Goal: Task Accomplishment & Management: Manage account settings

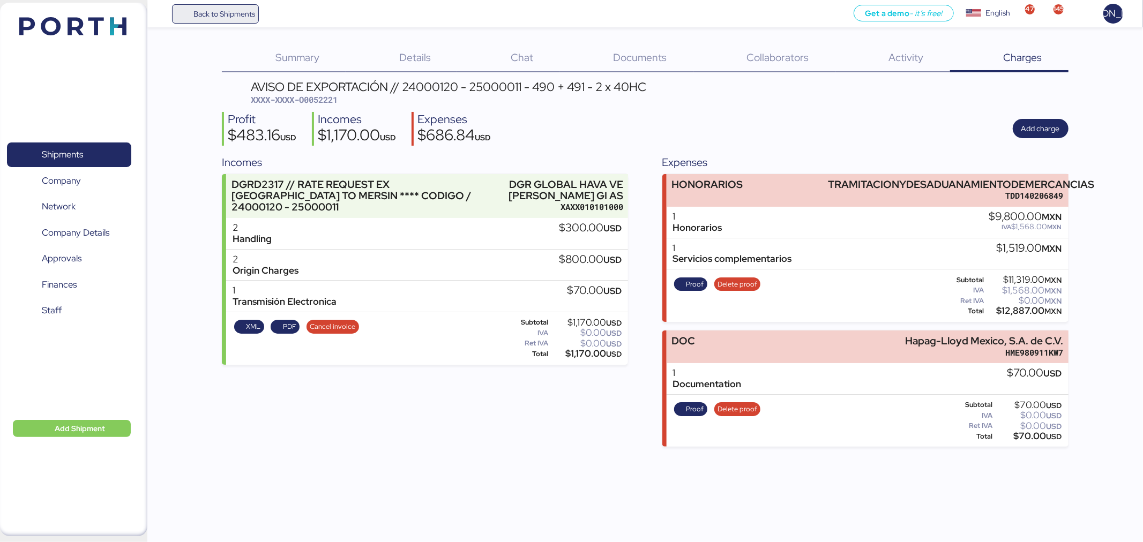
click at [232, 13] on span "Back to Shipments" at bounding box center [224, 14] width 62 height 13
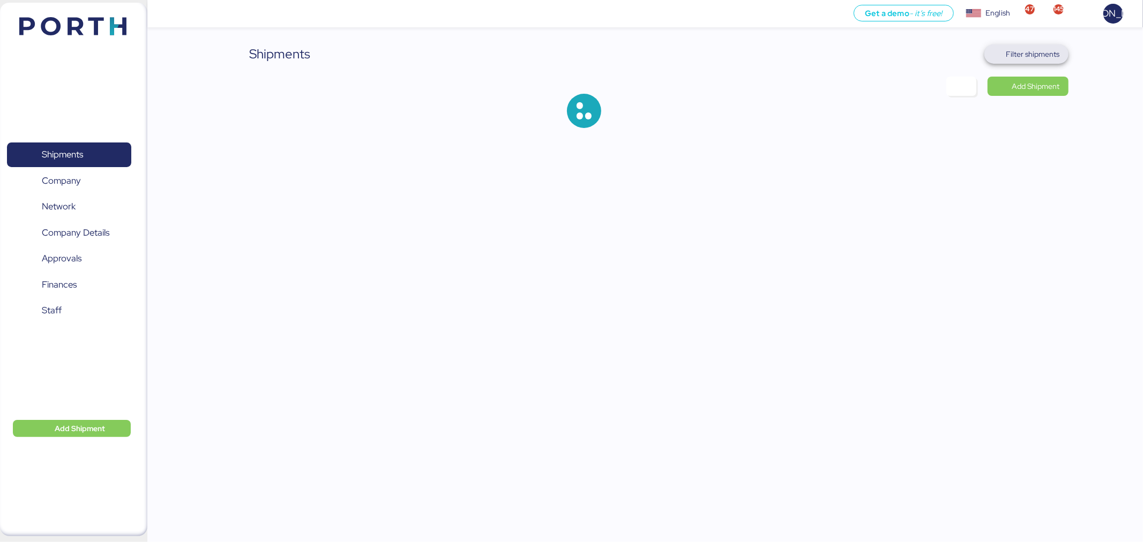
click at [1023, 47] on span "Filter shipments" at bounding box center [1026, 54] width 67 height 15
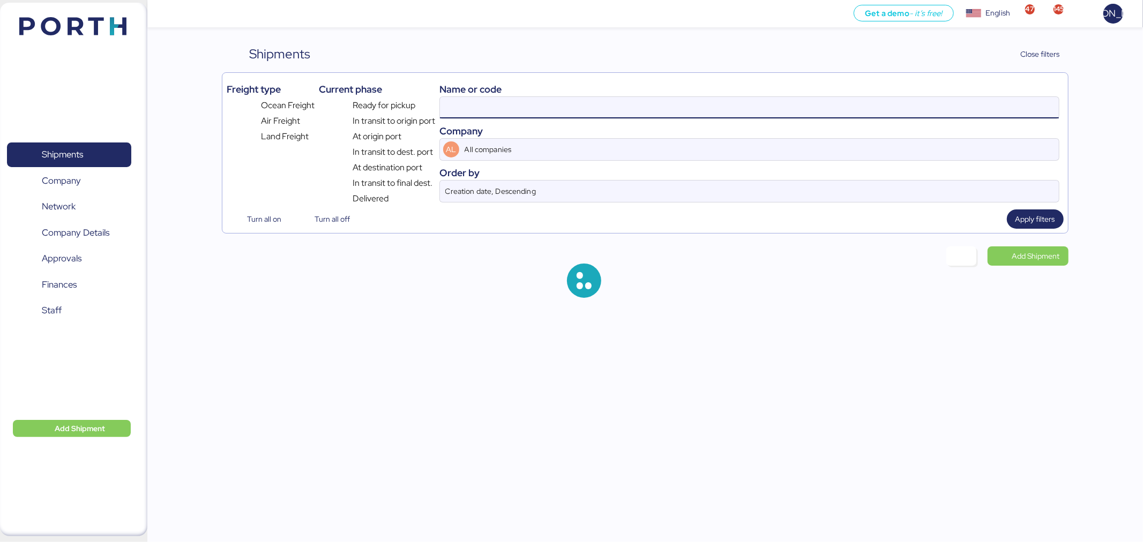
click at [635, 116] on input at bounding box center [749, 107] width 619 height 21
paste input "O0052044 -170376"
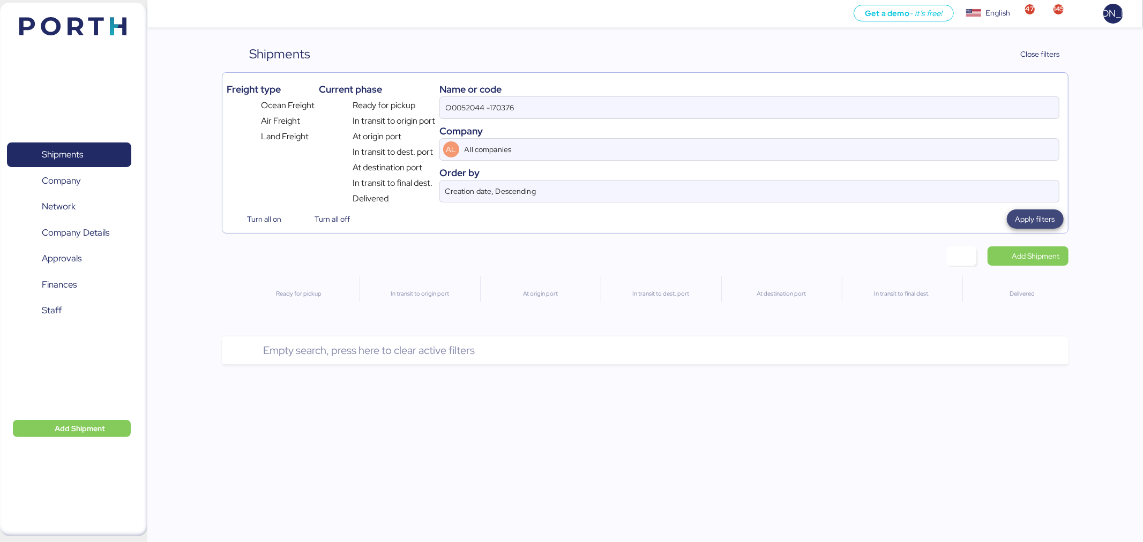
click at [1051, 218] on span "Apply filters" at bounding box center [1036, 219] width 40 height 13
click at [497, 115] on input "O0052044 -170376" at bounding box center [749, 107] width 619 height 21
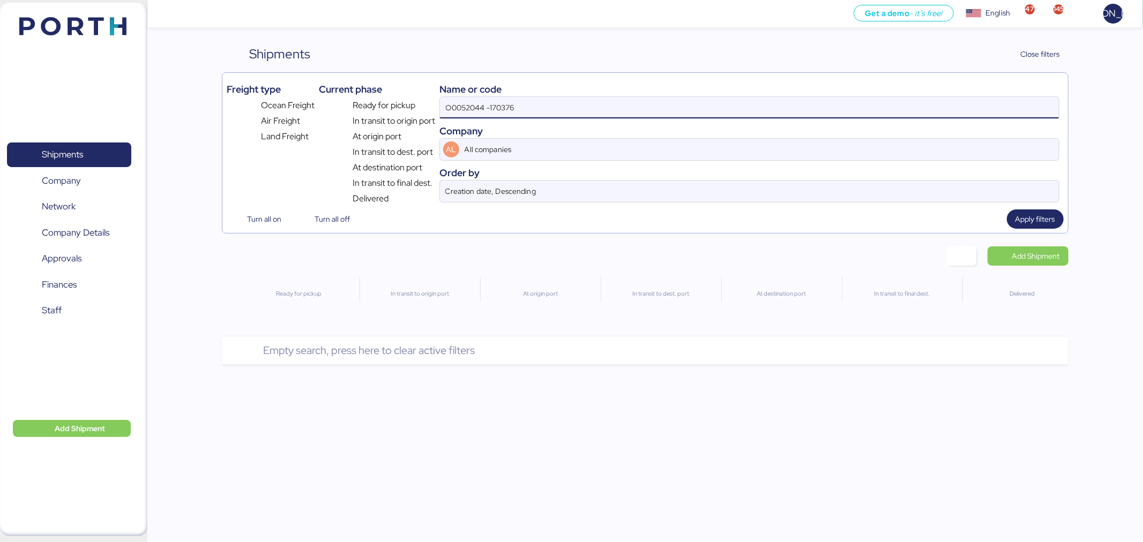
click at [497, 115] on input "O0052044 -170376" at bounding box center [749, 107] width 619 height 21
paste input "MAEU259353663"
type input "MAEU259353663"
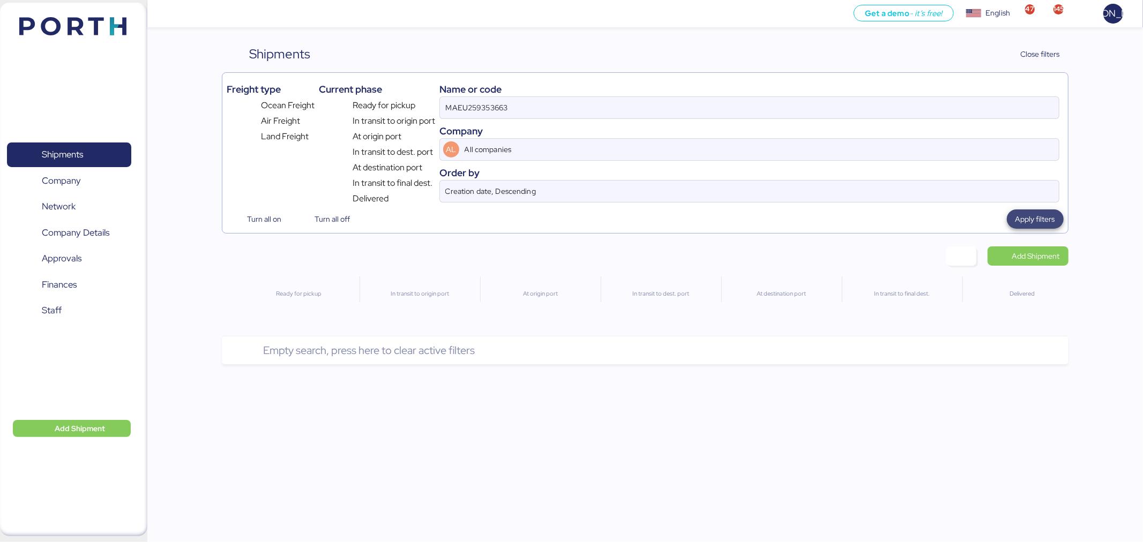
click at [1037, 221] on span "Apply filters" at bounding box center [1036, 219] width 40 height 13
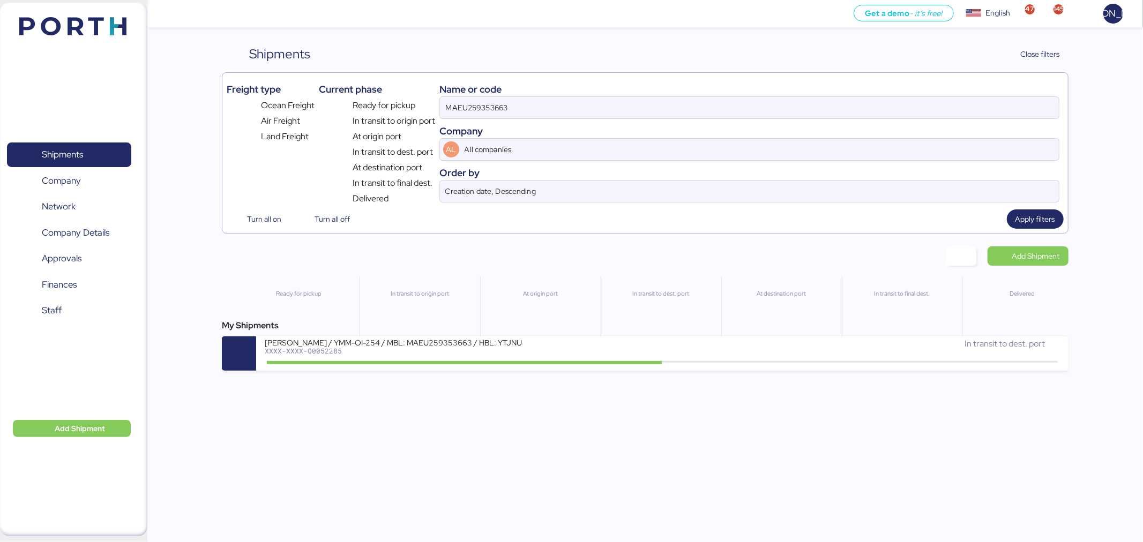
click at [456, 376] on div "Get a demo - it’s free! Get a demo English Inglés English 47 145 JA Shipments 0…" at bounding box center [571, 271] width 1143 height 542
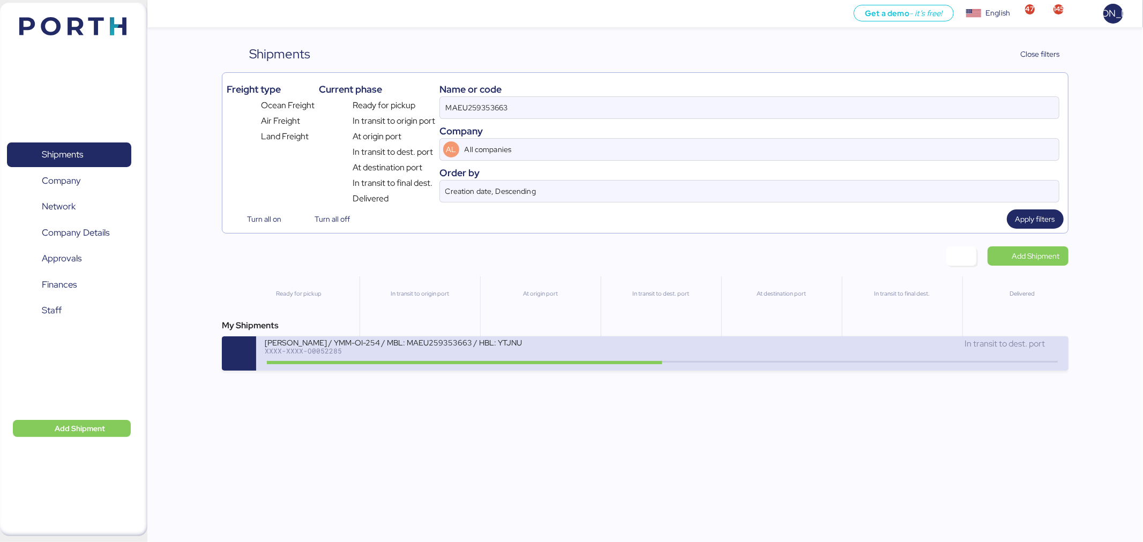
click at [478, 359] on div "[PERSON_NAME] / YMM-OI-254 / MBL: MAEU259353663 / HBL: YTJNUM100184 / FCL XXXX-…" at bounding box center [464, 349] width 398 height 23
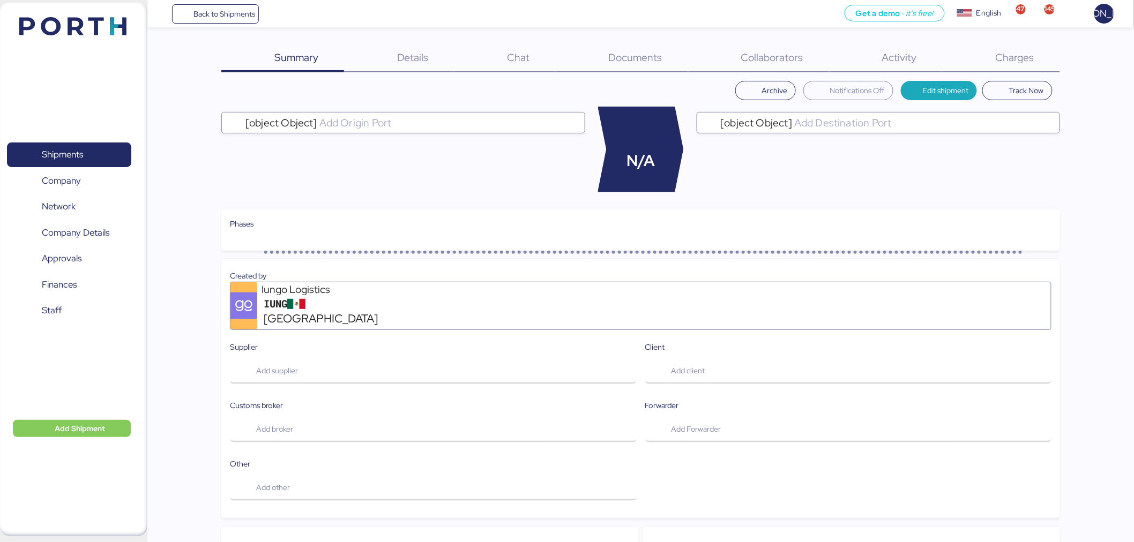
click at [1020, 56] on span "Charges" at bounding box center [1015, 57] width 39 height 14
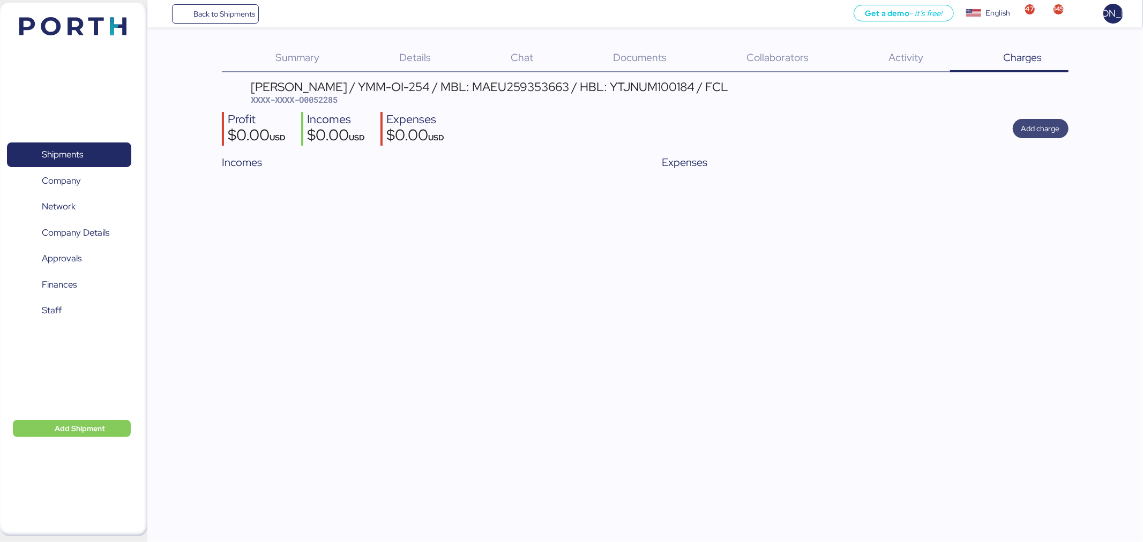
click at [1038, 131] on span "Add charge" at bounding box center [1041, 128] width 39 height 13
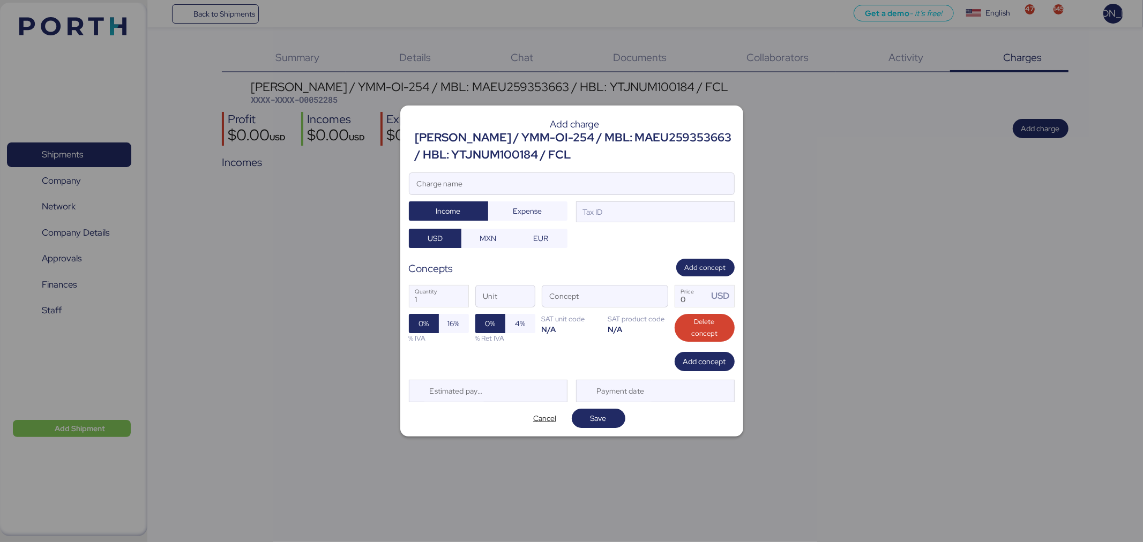
click at [318, 185] on div at bounding box center [571, 271] width 1143 height 542
click at [548, 421] on span "Cancel" at bounding box center [544, 418] width 23 height 13
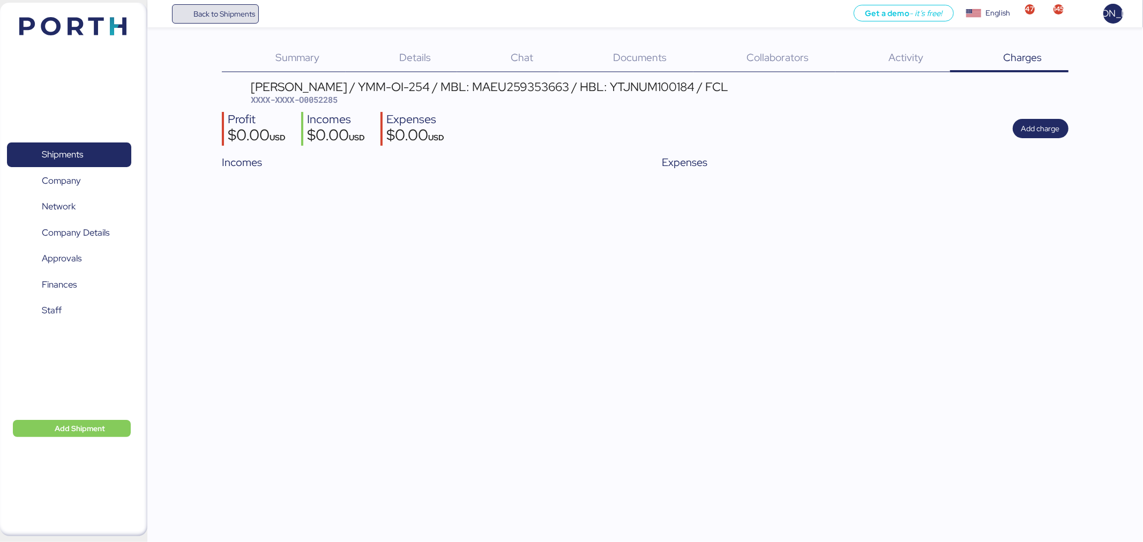
drag, startPoint x: 248, startPoint y: 14, endPoint x: 244, endPoint y: 7, distance: 8.2
click at [248, 14] on span "Back to Shipments" at bounding box center [224, 14] width 62 height 13
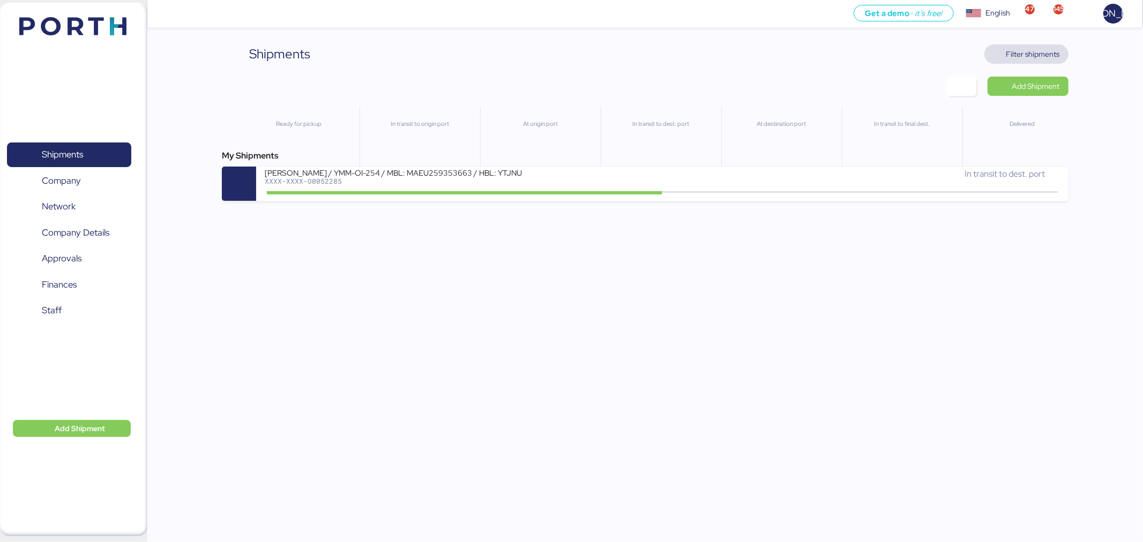
drag, startPoint x: 1031, startPoint y: 53, endPoint x: 921, endPoint y: 54, distance: 109.9
click at [1032, 53] on span "Filter shipments" at bounding box center [1034, 54] width 54 height 13
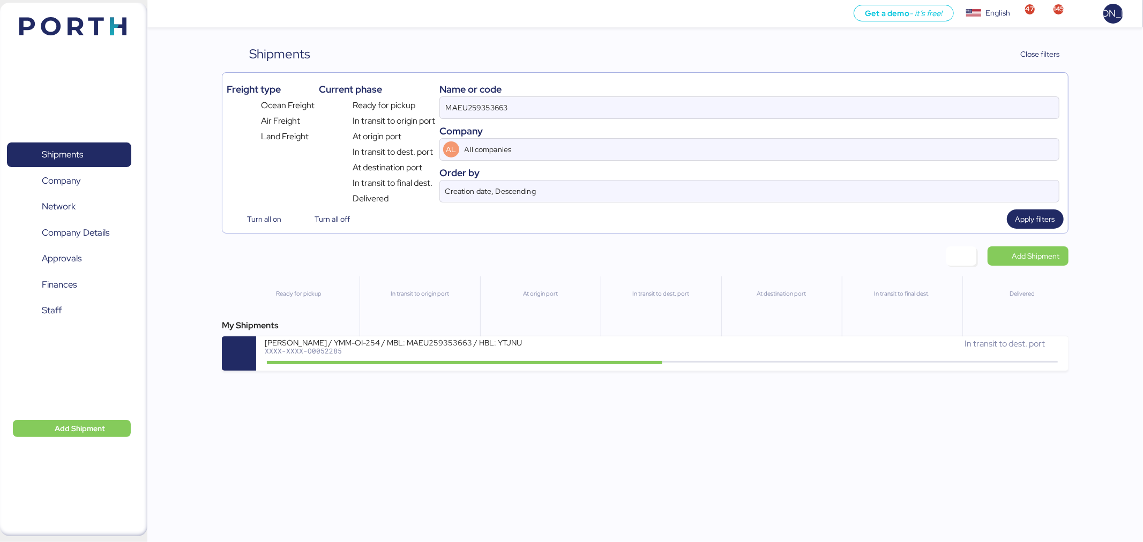
click at [520, 125] on div "Company" at bounding box center [750, 131] width 620 height 14
click at [517, 105] on input "MAEU259353663" at bounding box center [749, 107] width 619 height 21
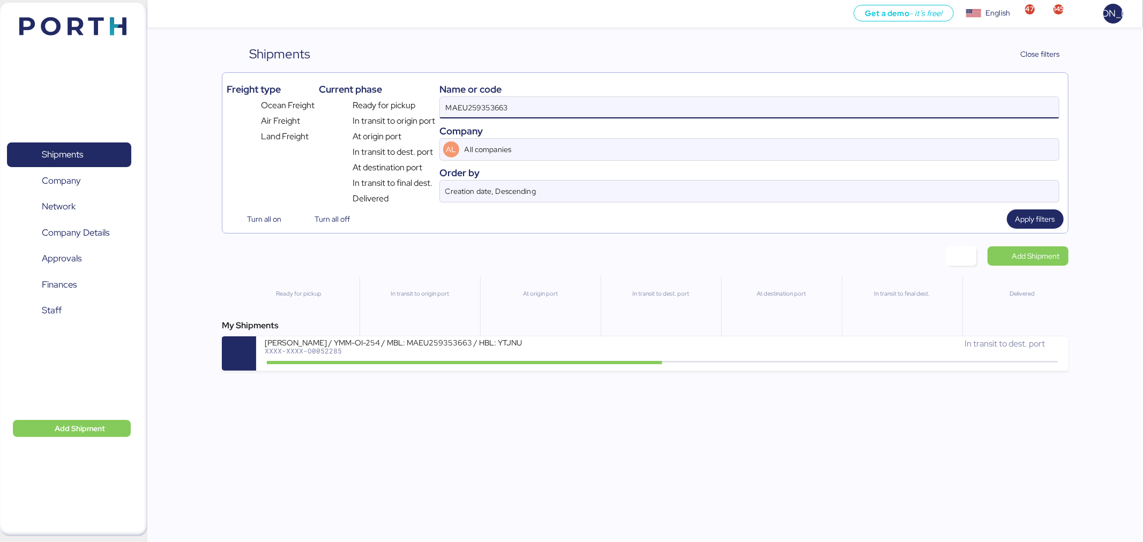
click at [517, 105] on input "MAEU259353663" at bounding box center [749, 107] width 619 height 21
paste input "O0052044"
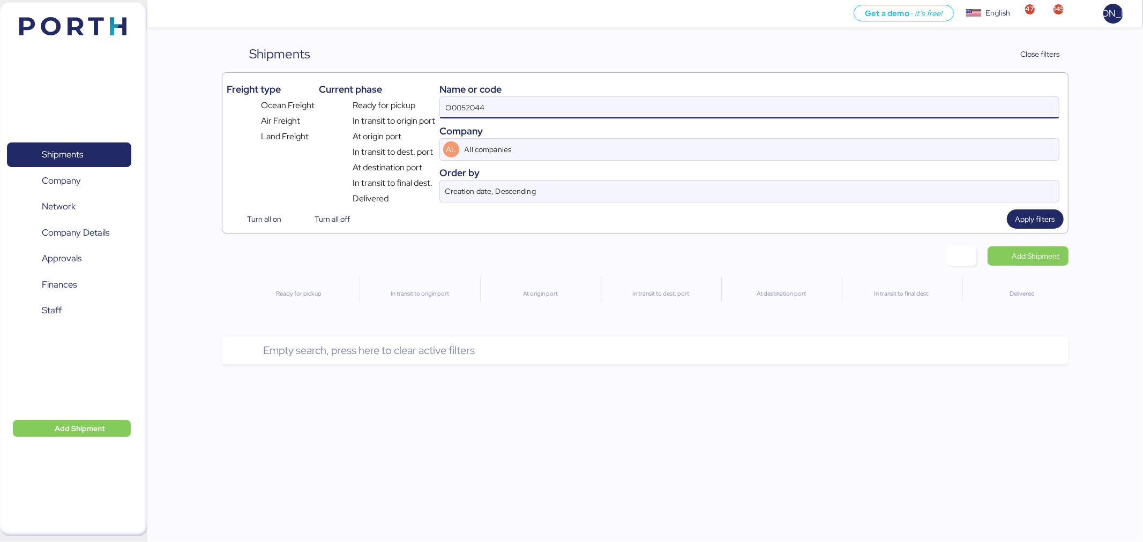
type input "O0052044"
click at [479, 367] on div "OCEAN IMPO// RIO GRANDE TO MANZANILLO//1x40 // MAERKS XXXX-XXXX-O0052044 Ready …" at bounding box center [662, 354] width 812 height 34
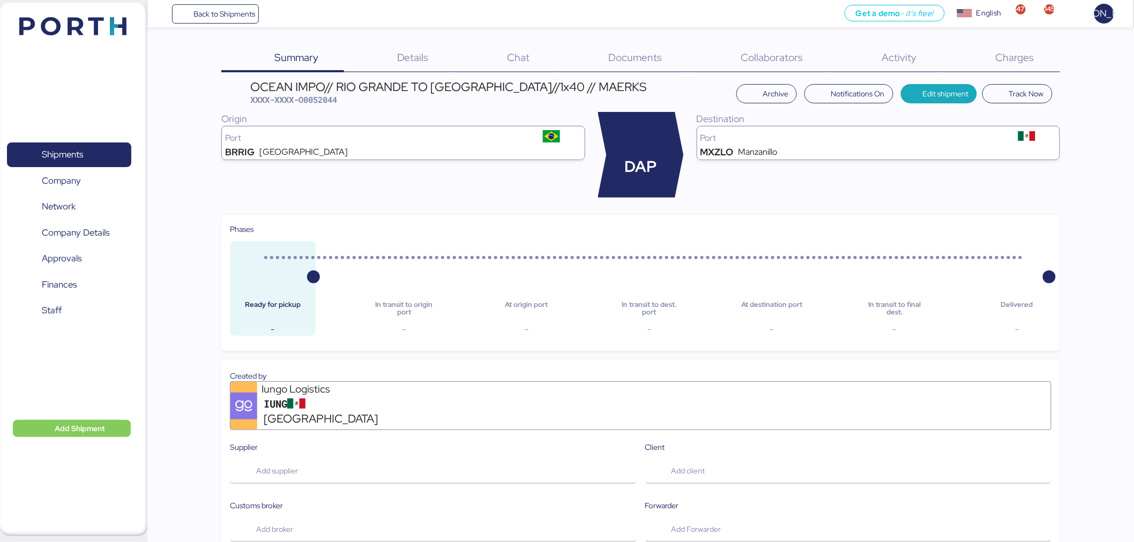
click at [636, 48] on div "Documents 0" at bounding box center [622, 58] width 132 height 28
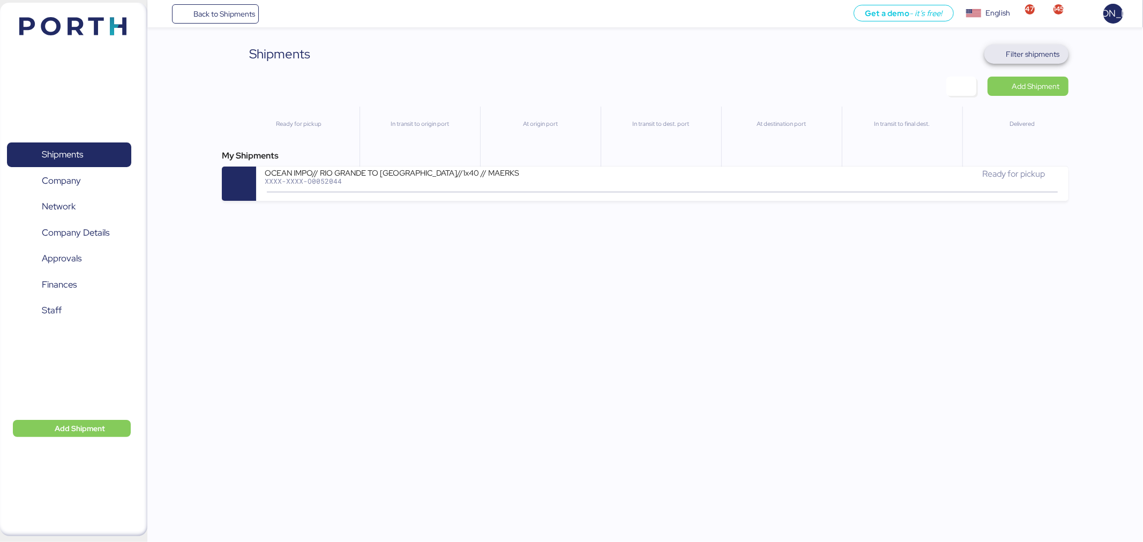
click at [1027, 56] on span "Filter shipments" at bounding box center [1034, 54] width 54 height 13
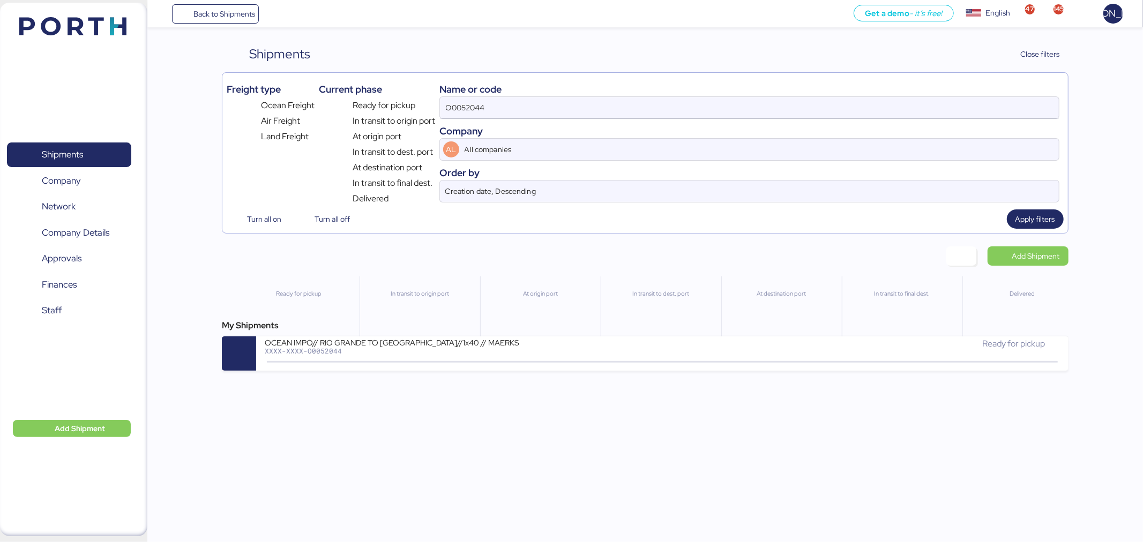
click at [717, 109] on input "O0052044" at bounding box center [749, 107] width 619 height 21
paste input "285"
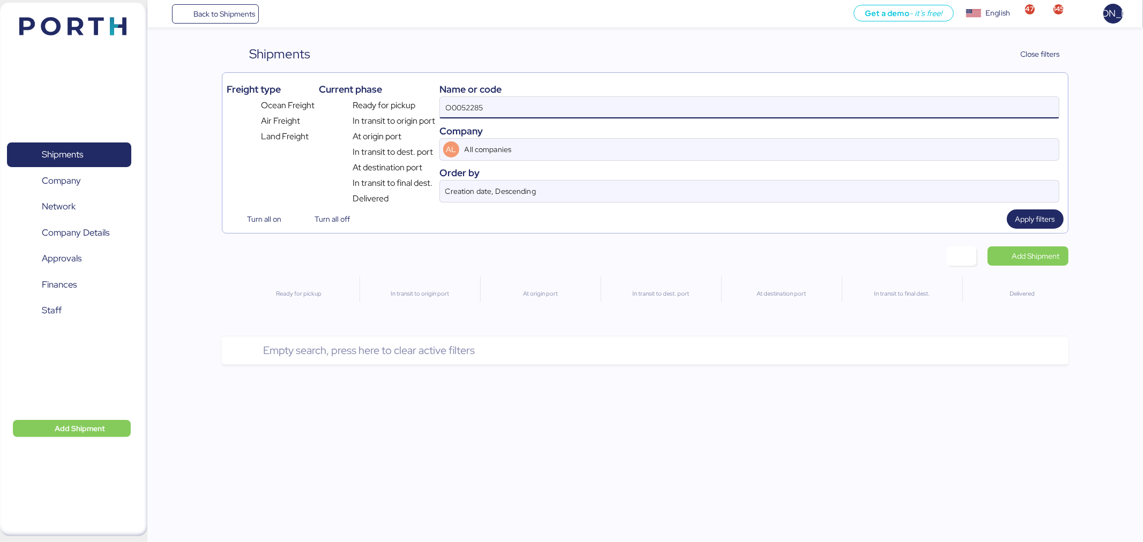
click at [717, 109] on input "O0052285" at bounding box center [749, 107] width 619 height 21
type input "O0052285"
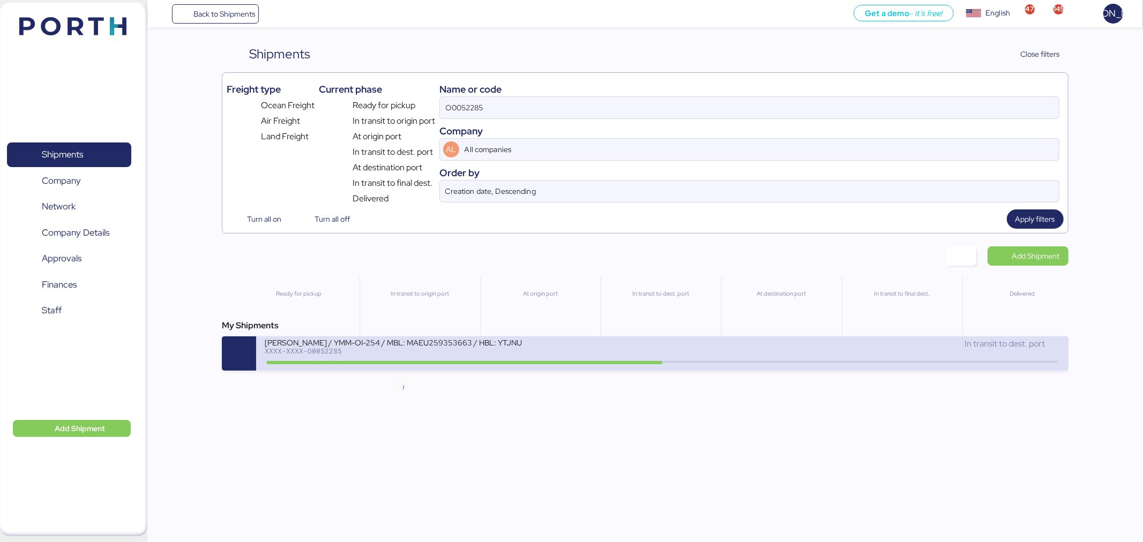
click at [384, 366] on icon at bounding box center [400, 362] width 51 height 12
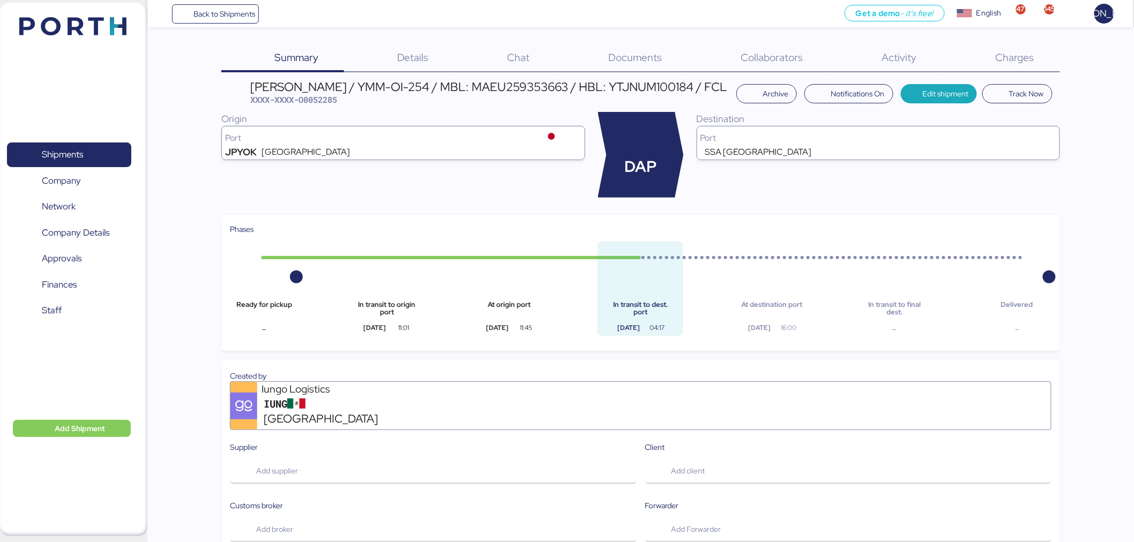
click at [1022, 53] on span "Charges" at bounding box center [1015, 57] width 39 height 14
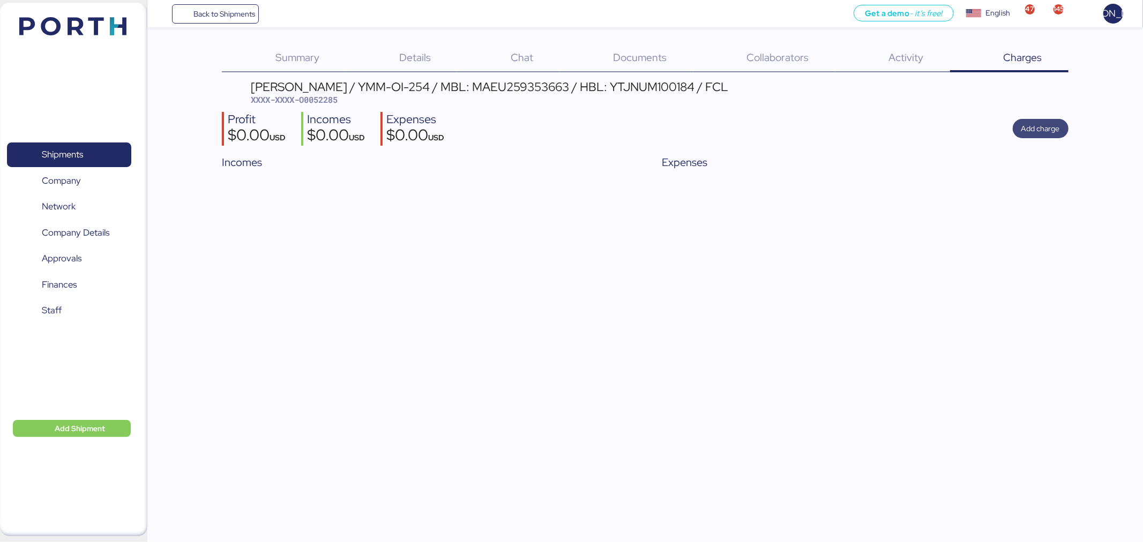
click at [1063, 129] on span "Add charge" at bounding box center [1041, 128] width 56 height 19
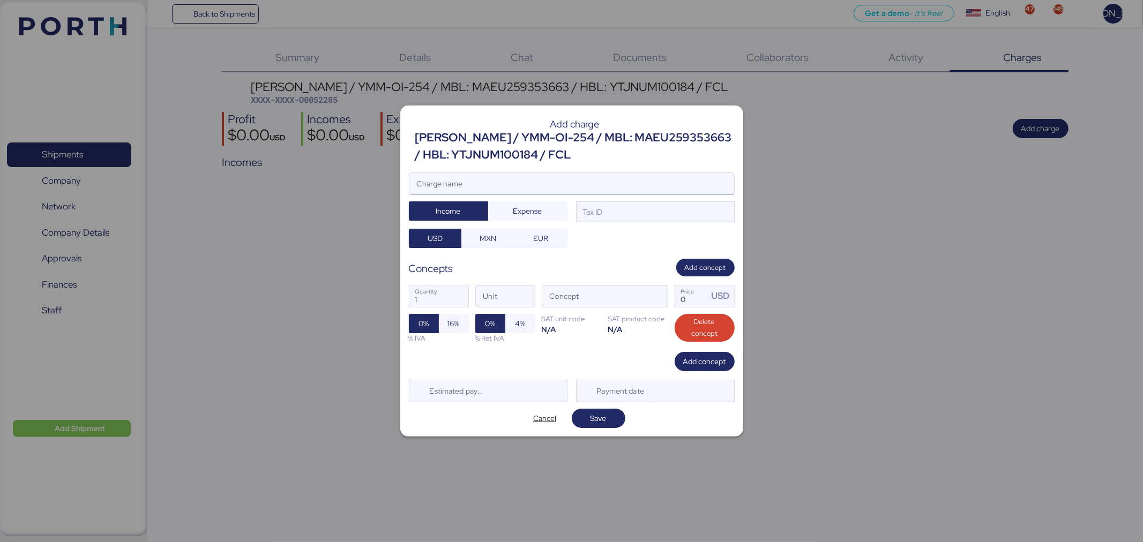
click at [616, 188] on input "Charge name" at bounding box center [572, 183] width 325 height 21
type input "m"
type input "RELEASE"
click at [616, 214] on div "Tax ID" at bounding box center [655, 212] width 159 height 21
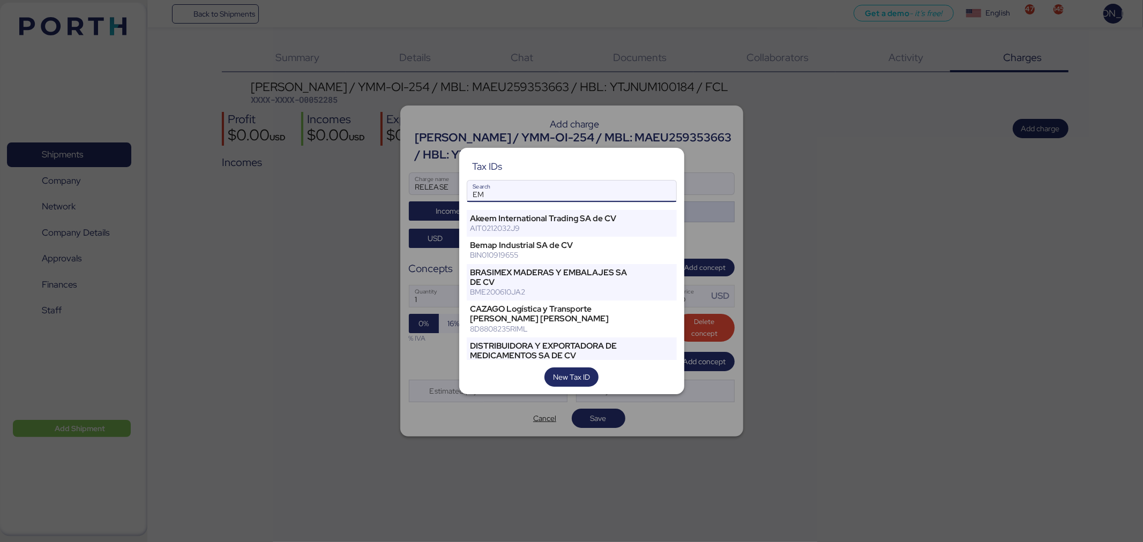
type input "E"
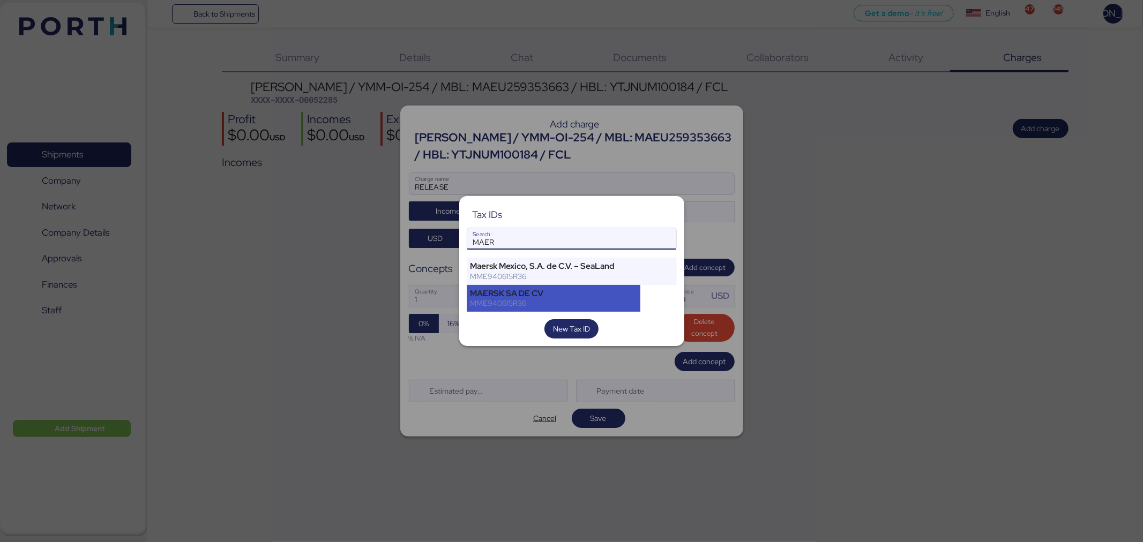
type input "MAER"
click at [579, 289] on div "MAERSK SA DE CV" at bounding box center [554, 294] width 167 height 10
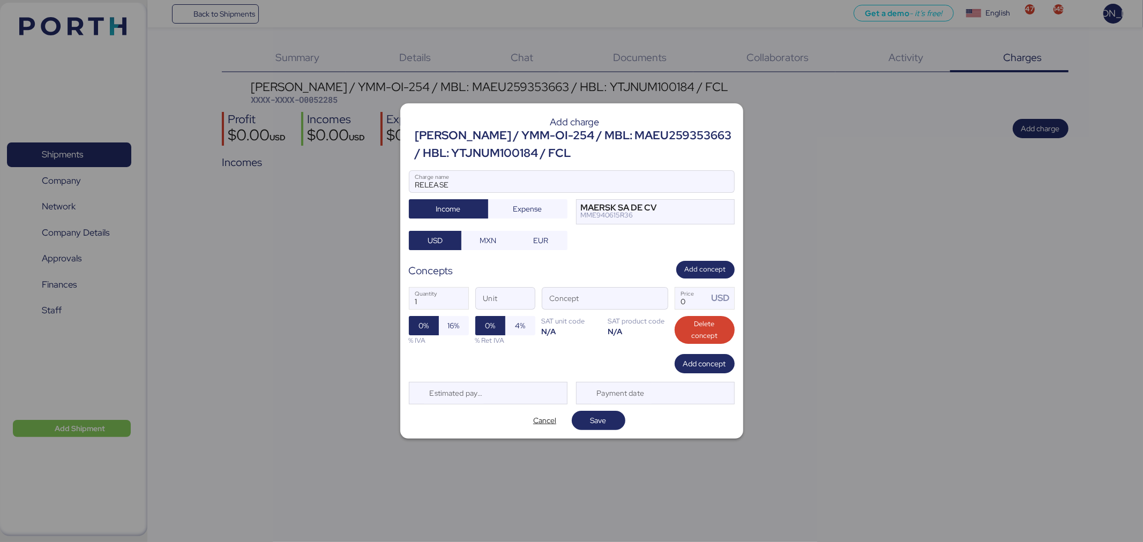
click at [542, 198] on div at bounding box center [572, 197] width 325 height 11
click at [542, 192] on input "RELEASE" at bounding box center [572, 181] width 325 height 21
click at [502, 211] on span "Expense" at bounding box center [528, 209] width 62 height 15
click at [647, 300] on span "button" at bounding box center [656, 301] width 23 height 23
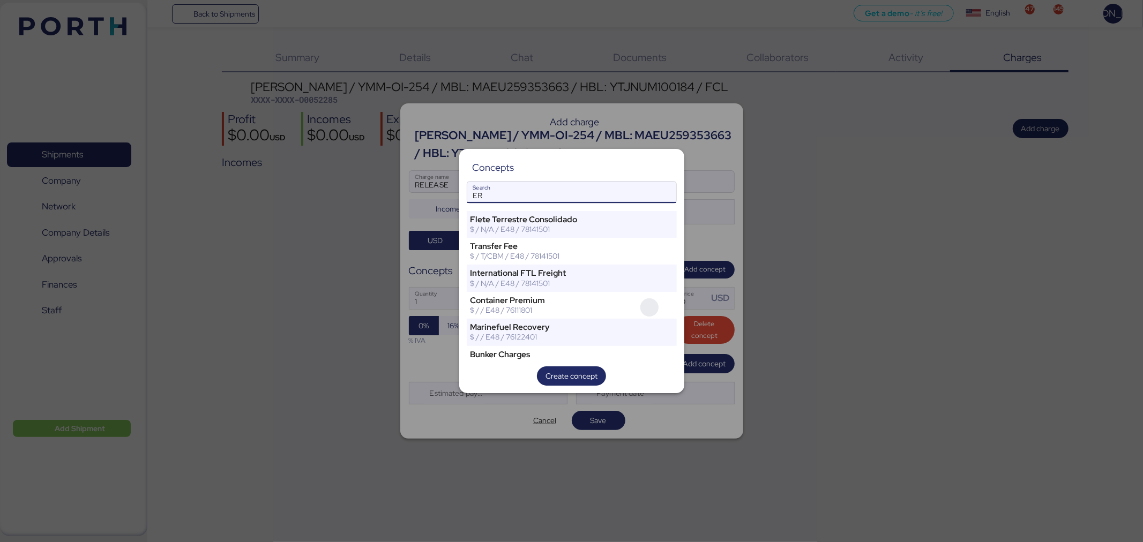
type input "E"
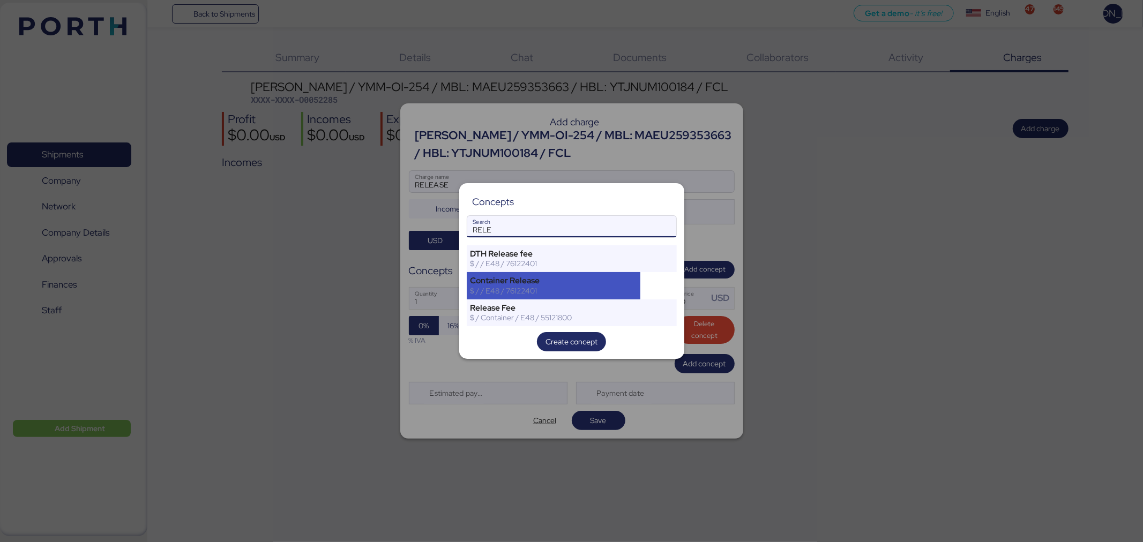
type input "RELE"
drag, startPoint x: 593, startPoint y: 292, endPoint x: 593, endPoint y: 317, distance: 25.2
click at [593, 317] on div "DTH Release fee $ / / E48 / 76122401 Container Release $ / / E48 / 76122401 Rel…" at bounding box center [572, 285] width 210 height 81
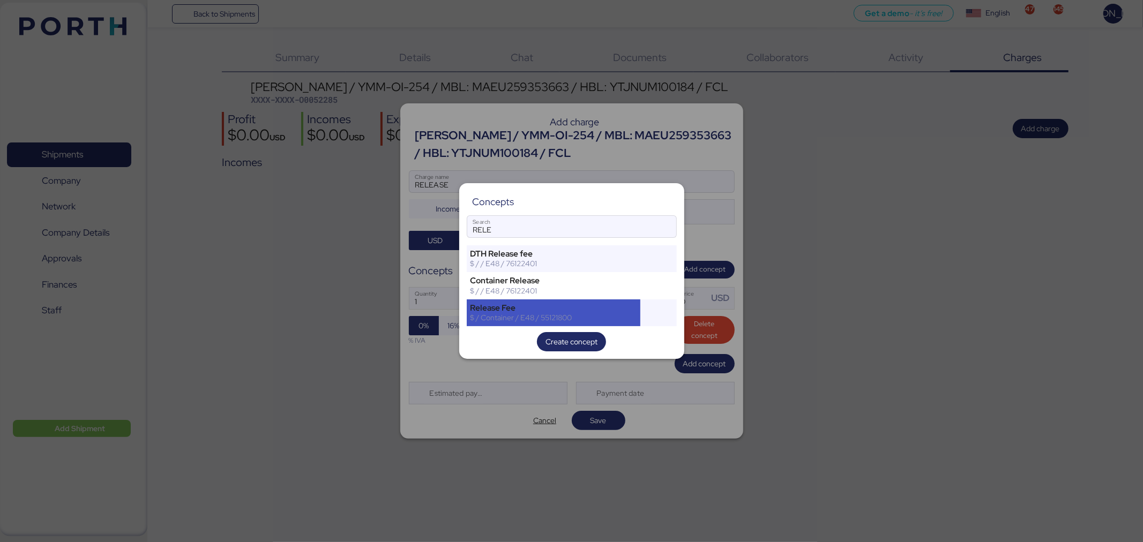
click at [593, 317] on div "$ / Container / E48 / 55121800" at bounding box center [554, 318] width 167 height 10
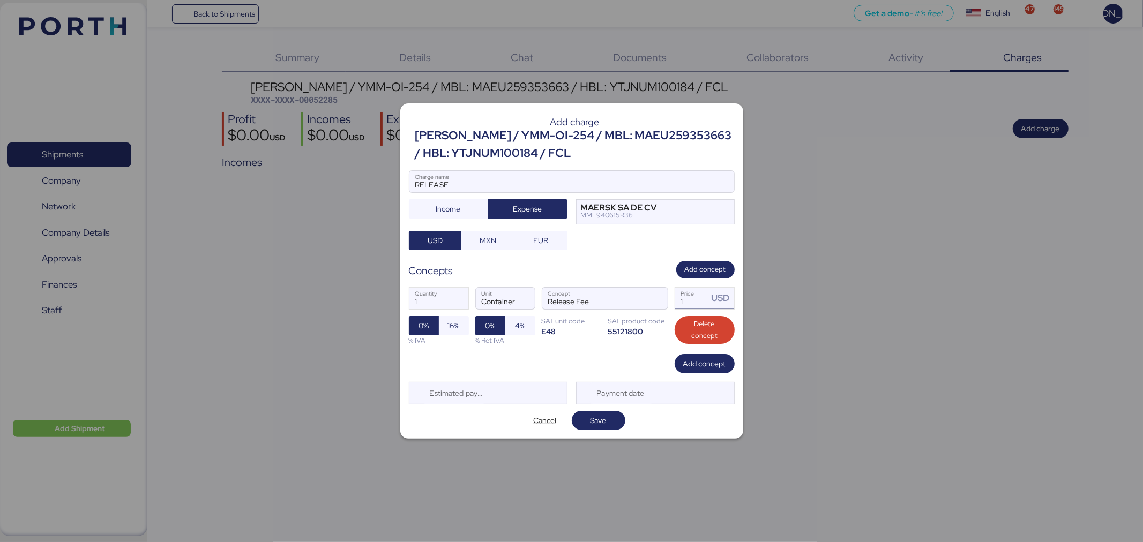
click at [688, 308] on input "1" at bounding box center [691, 298] width 33 height 21
type input "265"
click at [561, 352] on div "1 Quantity Container Unit Release Fee Concept 265 Price USD 0% 16% % IVA 0% 4% …" at bounding box center [572, 317] width 326 height 76
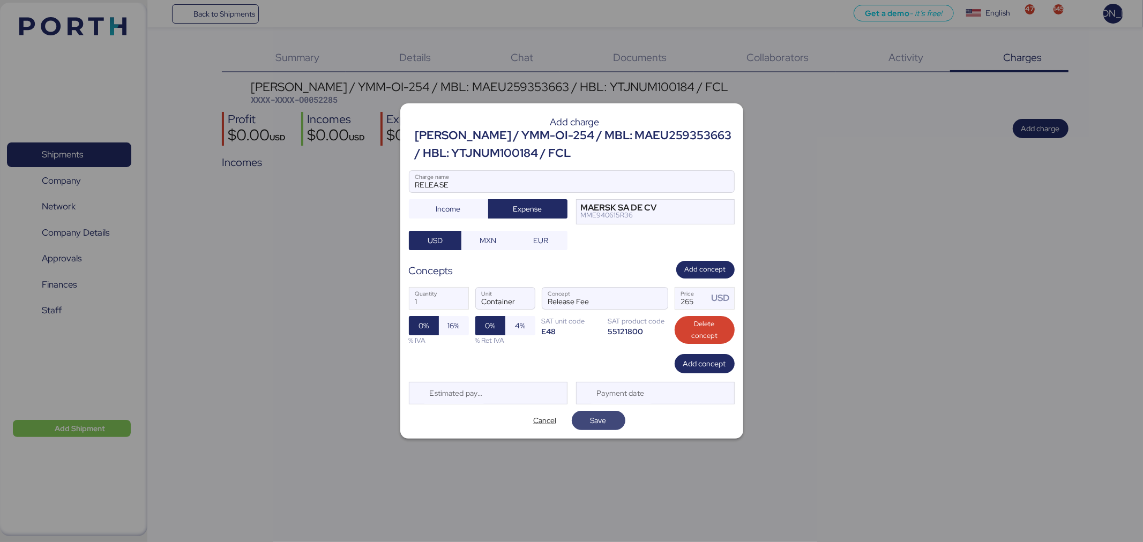
click at [599, 419] on span "Save" at bounding box center [599, 420] width 16 height 13
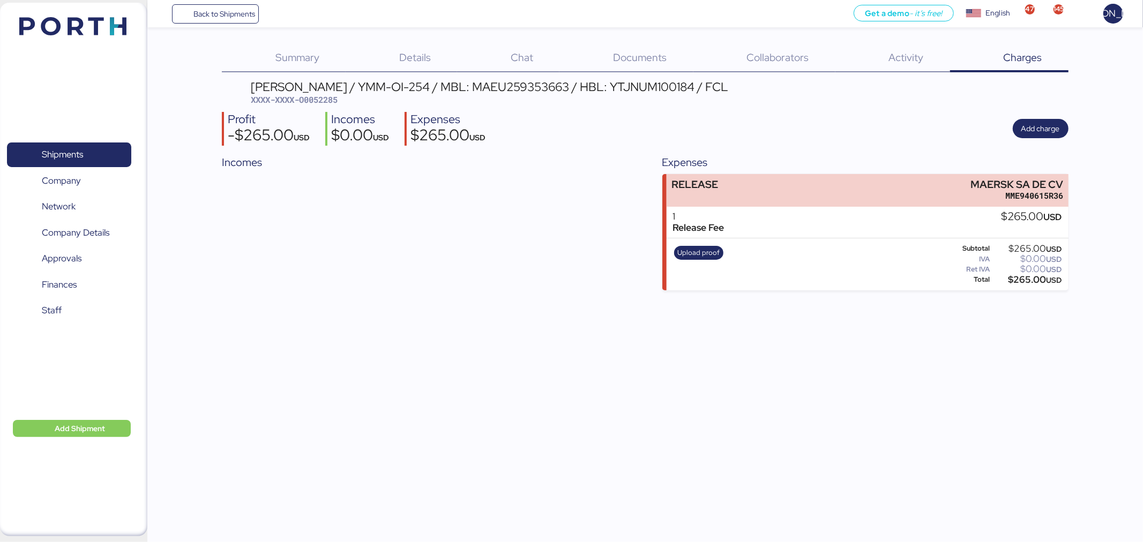
click at [329, 98] on span "XXXX-XXXX-O0052285" at bounding box center [294, 99] width 87 height 11
copy span "O0052285"
drag, startPoint x: 217, startPoint y: 19, endPoint x: 278, endPoint y: 1, distance: 63.8
click at [217, 19] on span "Back to Shipments" at bounding box center [224, 14] width 62 height 13
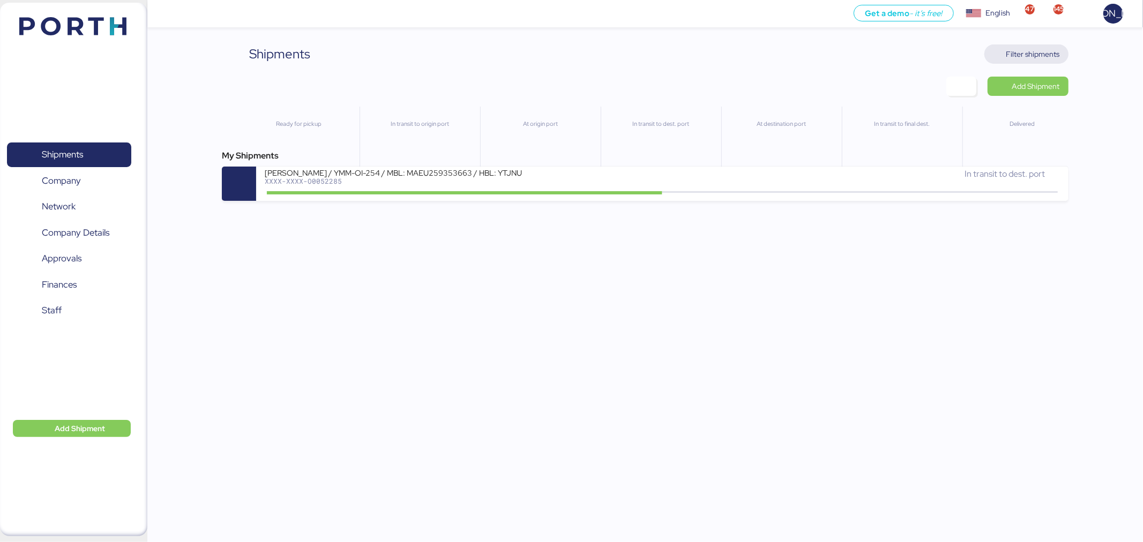
click at [1024, 47] on span "Filter shipments" at bounding box center [1026, 54] width 67 height 15
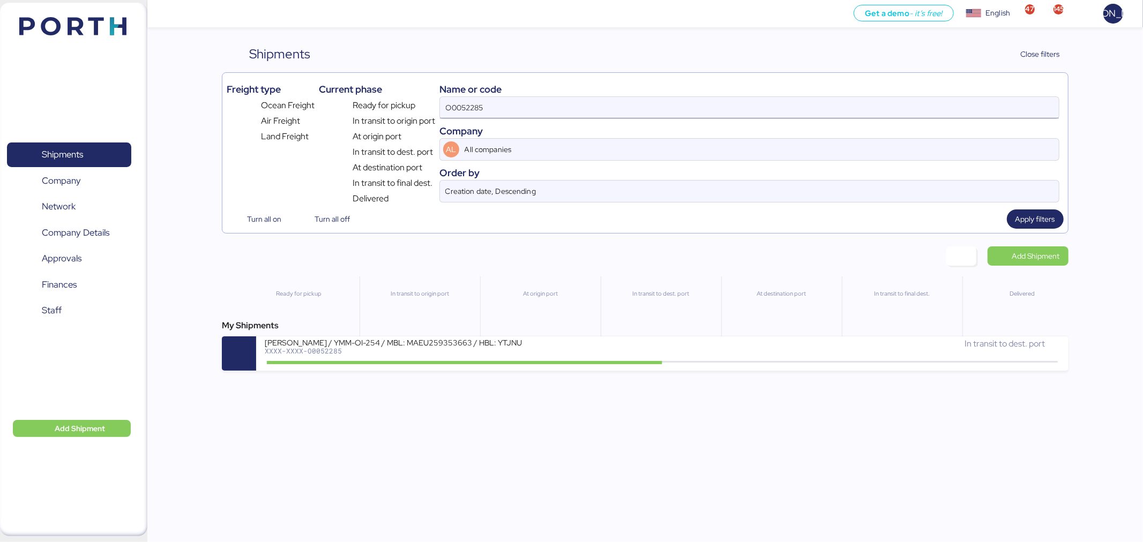
click at [618, 99] on input "O0052285" at bounding box center [749, 107] width 619 height 21
paste input "001-92320200"
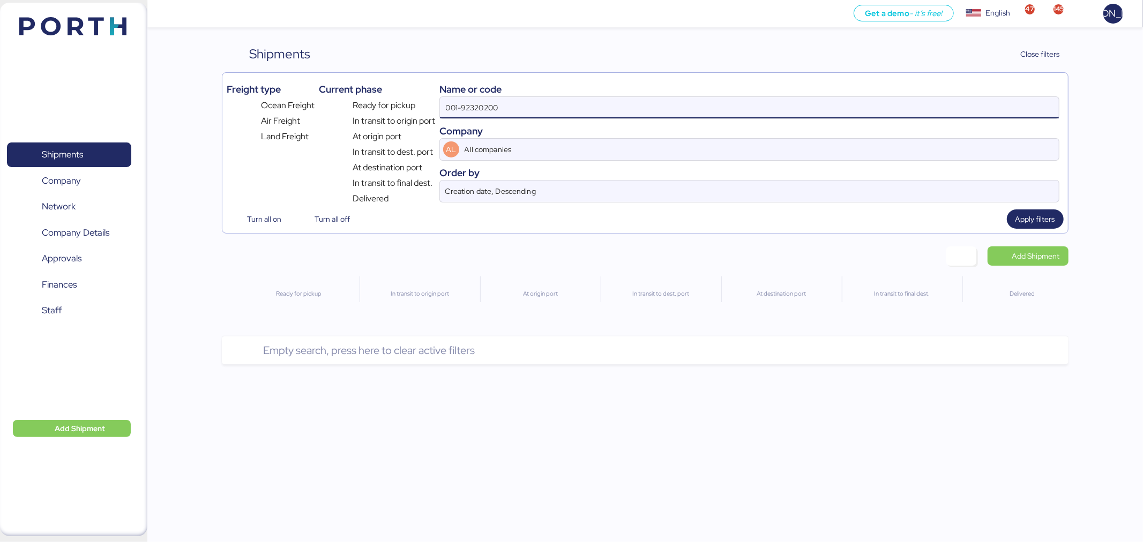
click at [500, 106] on input "001-92320200" at bounding box center [749, 107] width 619 height 21
paste input "A0052223"
click at [718, 105] on input "A0052223" at bounding box center [749, 107] width 619 height 21
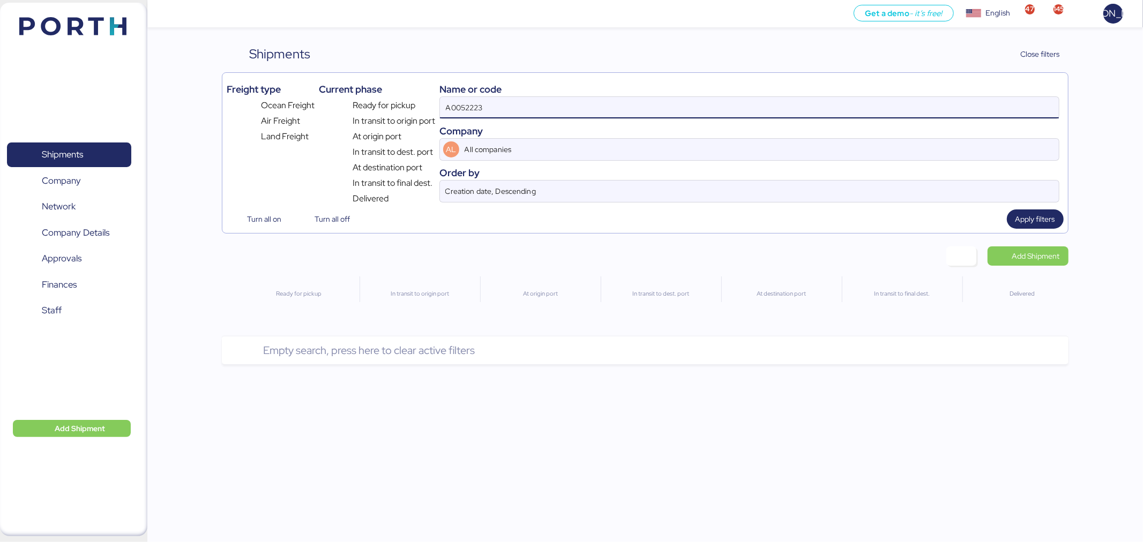
type input "A0052223"
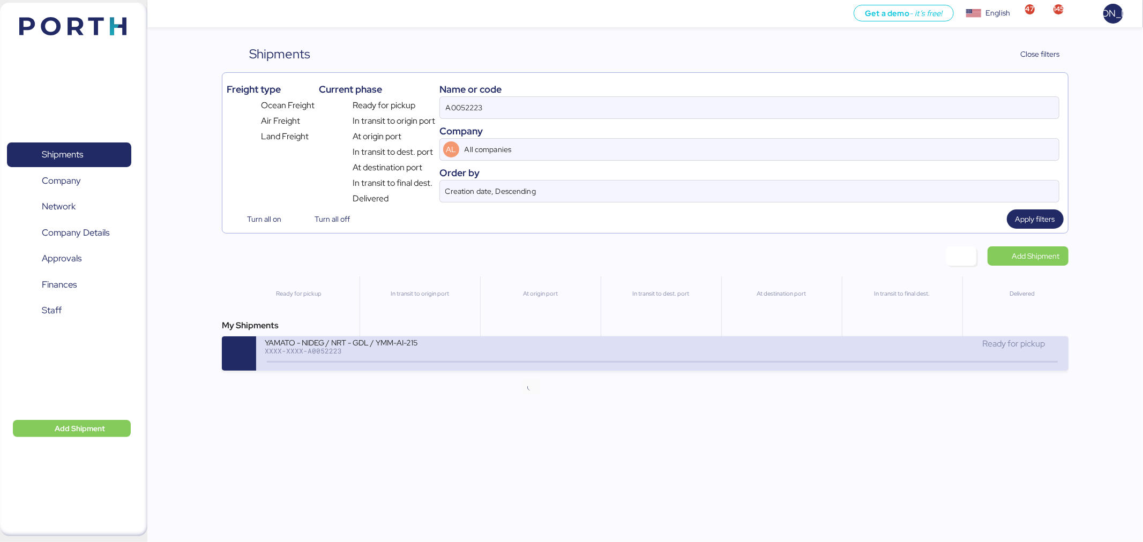
click at [506, 366] on icon at bounding box center [530, 362] width 51 height 12
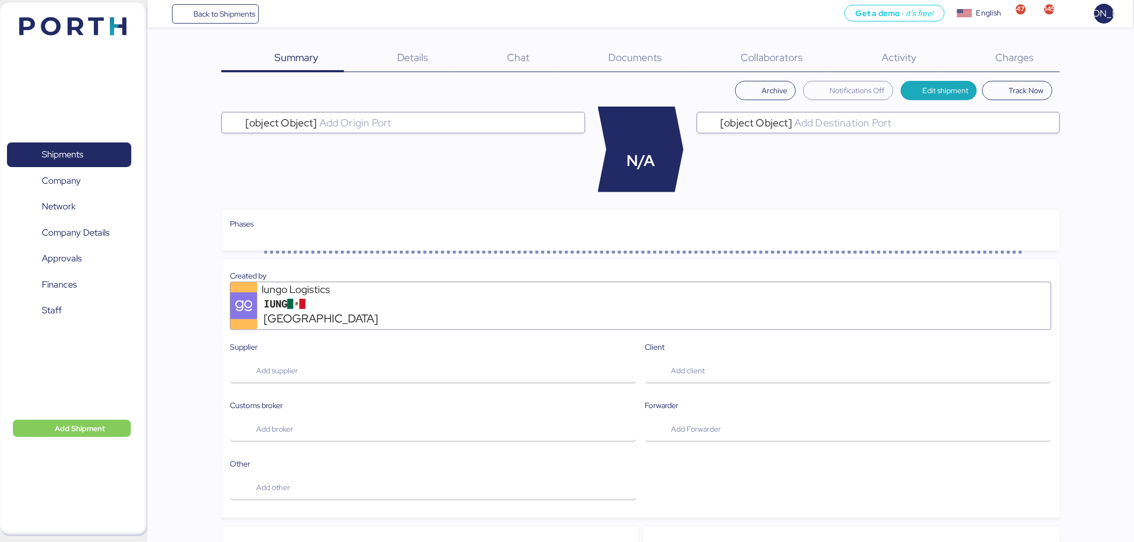
click at [1033, 45] on div "Charges 0" at bounding box center [1001, 58] width 117 height 28
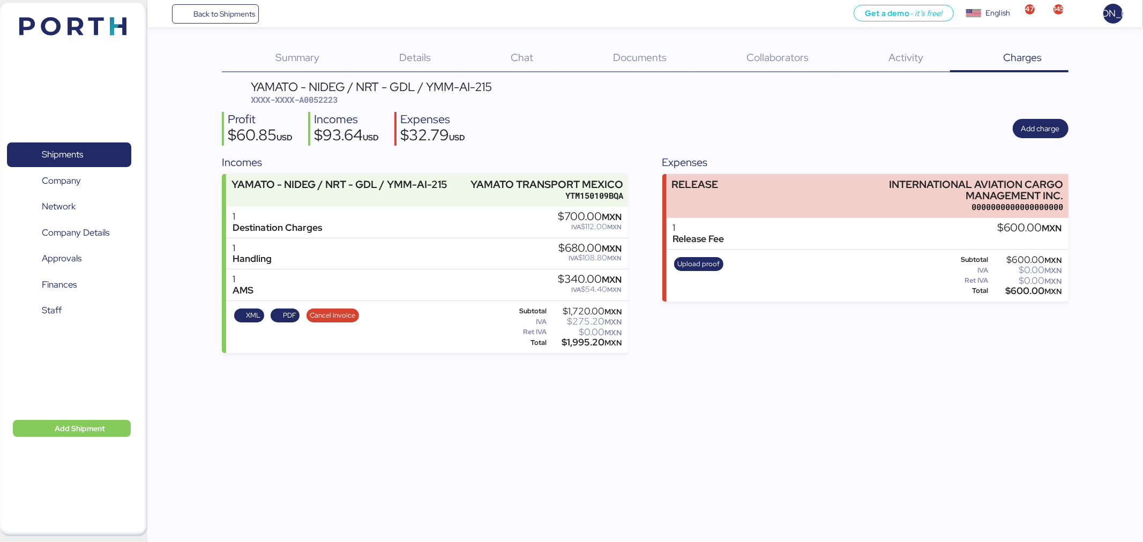
click at [330, 108] on div "YAMATO - NIDEG / NRT - GDL / YMM-AI-215 XXXX-XXXX-A0052223 Profit $60.85 USD In…" at bounding box center [645, 217] width 846 height 272
click at [336, 99] on span "XXXX-XXXX-A0052223" at bounding box center [294, 99] width 87 height 11
copy span "A0052223"
